Goal: Task Accomplishment & Management: Use online tool/utility

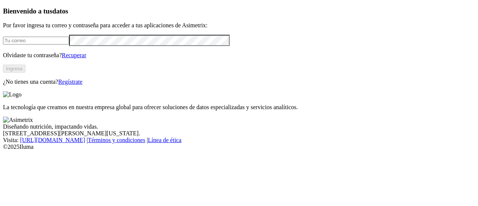
click at [43, 44] on input "email" at bounding box center [36, 41] width 66 height 8
type input "miguelayala@hyline.com.co"
click at [170, 85] on div "Bienvenido a tus datos Por favor ingresa tu correo y contraseña para acceder a …" at bounding box center [239, 46] width 472 height 78
click at [25, 72] on button "Ingresa" at bounding box center [14, 69] width 22 height 8
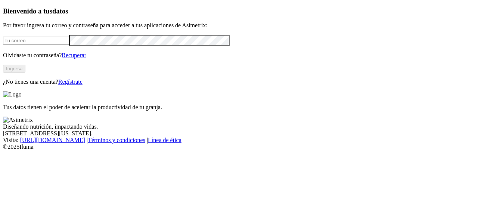
click at [33, 44] on input "email" at bounding box center [36, 41] width 66 height 8
type input "[EMAIL_ADDRESS][DOMAIN_NAME]"
click at [25, 72] on button "Ingresa" at bounding box center [14, 69] width 22 height 8
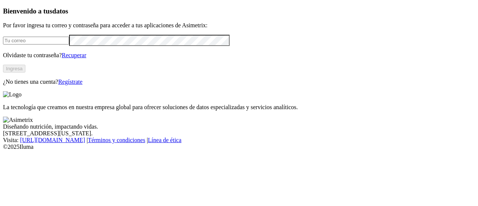
click at [46, 44] on input "email" at bounding box center [36, 41] width 66 height 8
type input "[EMAIL_ADDRESS][DOMAIN_NAME]"
click at [25, 72] on button "Ingresa" at bounding box center [14, 69] width 22 height 8
